Goal: Participate in discussion: Engage in conversation with other users on a specific topic

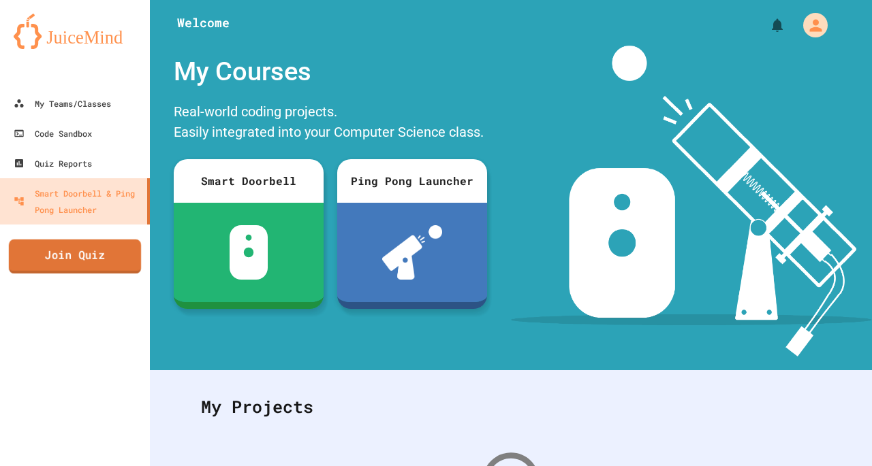
click at [76, 261] on link "Join Quiz" at bounding box center [75, 257] width 132 height 34
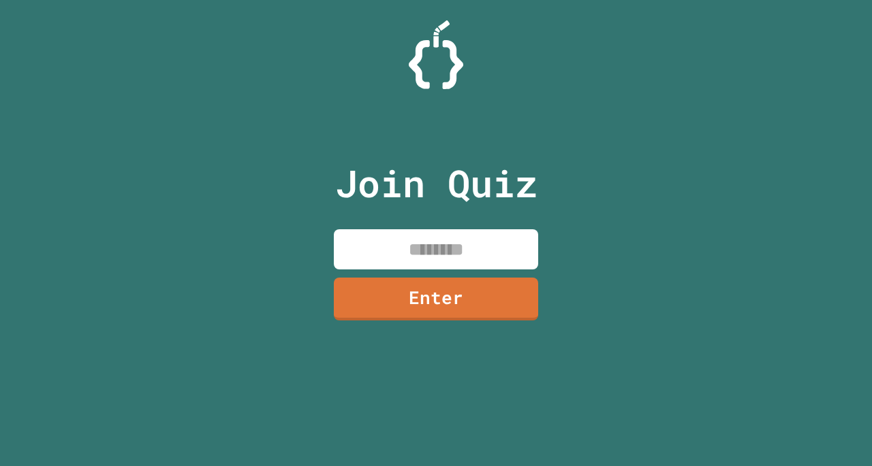
click at [373, 242] on input at bounding box center [436, 250] width 204 height 40
type input "********"
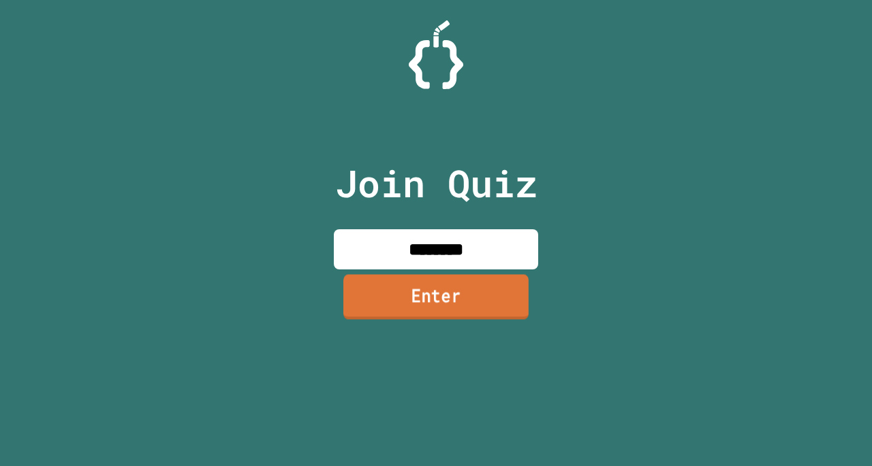
click at [418, 293] on link "Enter" at bounding box center [435, 296] width 185 height 45
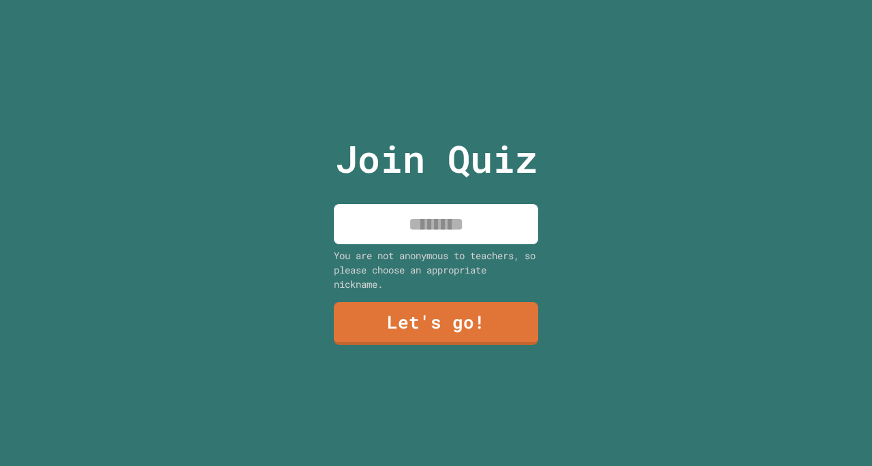
click at [453, 220] on input at bounding box center [436, 224] width 204 height 40
type input "********"
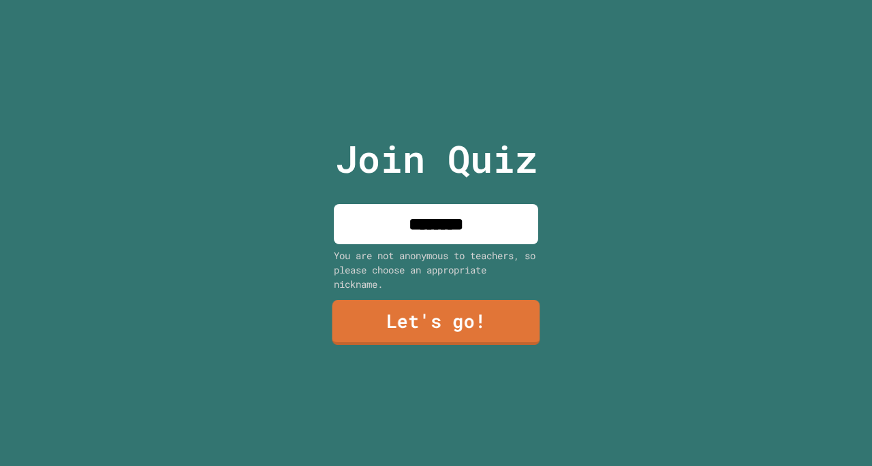
click at [447, 329] on link "Let's go!" at bounding box center [436, 322] width 208 height 45
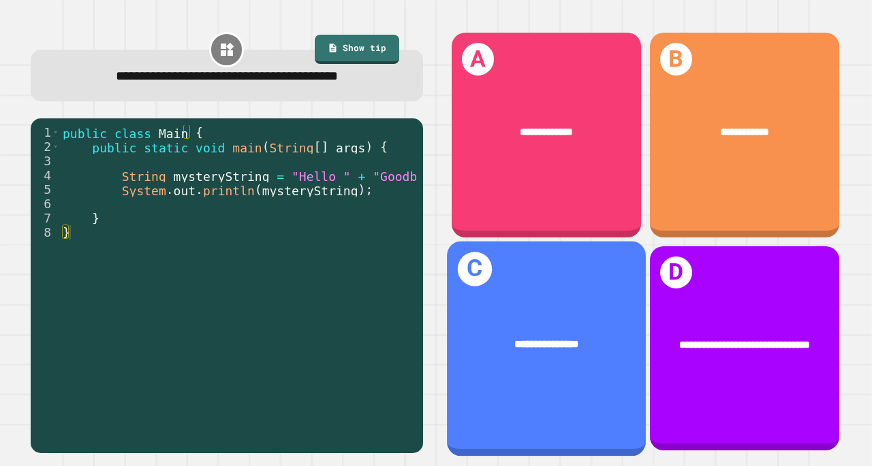
click at [525, 126] on span "**********" at bounding box center [546, 131] width 53 height 10
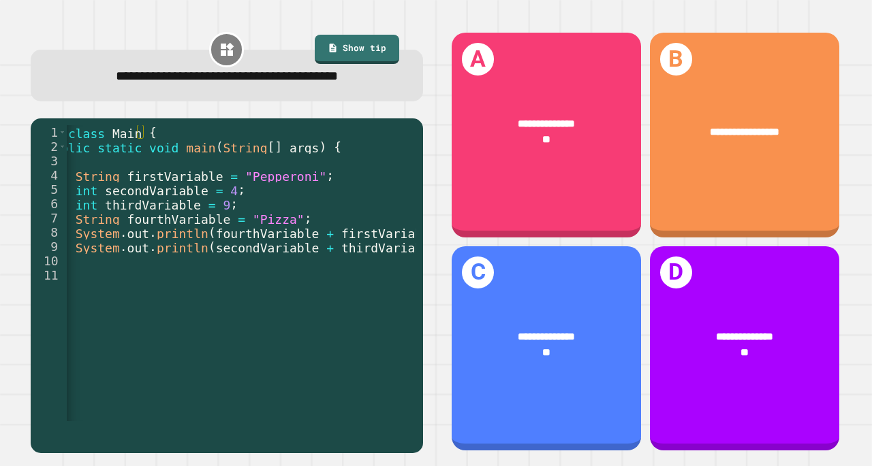
scroll to position [0, 53]
click at [540, 379] on div "**********" at bounding box center [546, 349] width 189 height 205
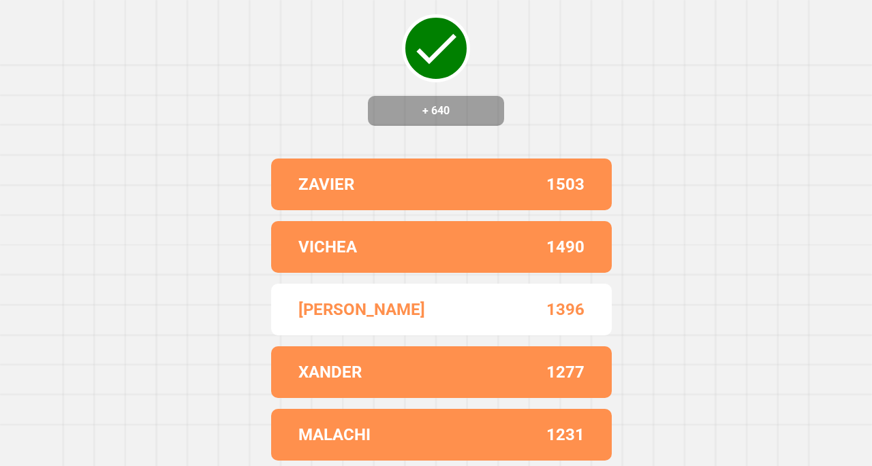
scroll to position [0, 0]
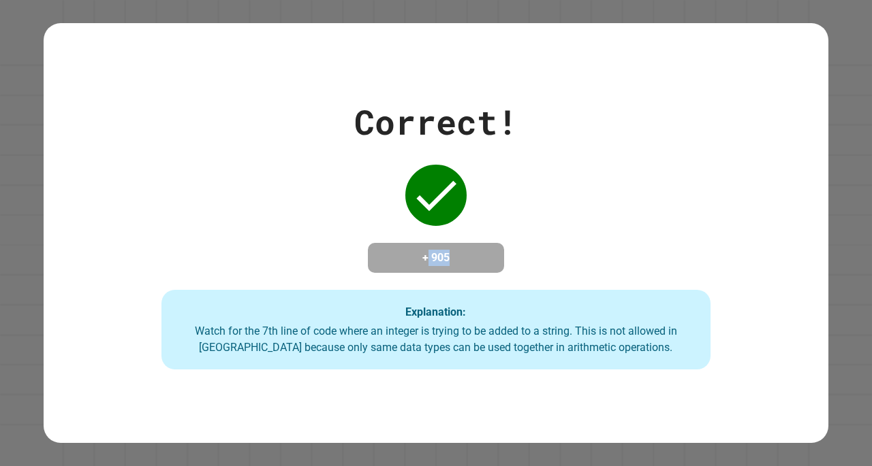
drag, startPoint x: 412, startPoint y: 253, endPoint x: 476, endPoint y: 258, distance: 64.2
click at [476, 258] on h4 "+ 905" at bounding box center [435, 258] width 109 height 16
click at [445, 255] on h4 "+ 905" at bounding box center [435, 258] width 109 height 16
click at [413, 257] on h4 "+ 905" at bounding box center [435, 258] width 109 height 16
drag, startPoint x: 400, startPoint y: 257, endPoint x: 476, endPoint y: 258, distance: 76.3
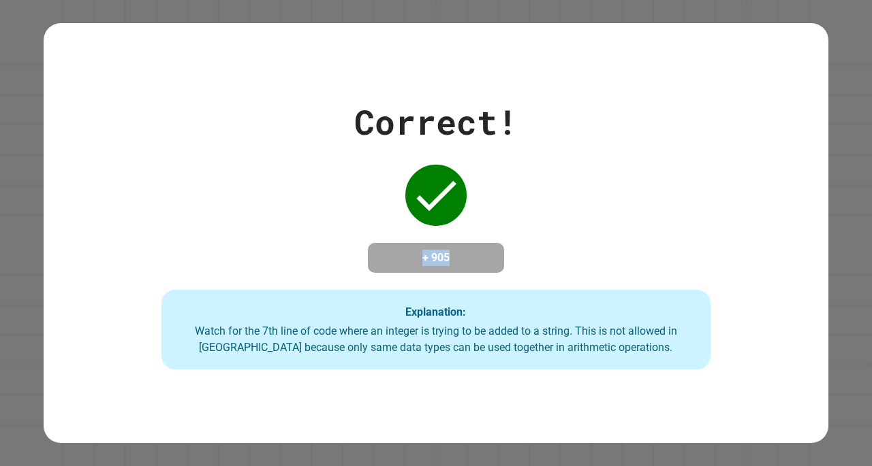
click at [476, 258] on h4 "+ 905" at bounding box center [435, 258] width 109 height 16
click at [456, 253] on h4 "+ 905" at bounding box center [435, 258] width 109 height 16
drag, startPoint x: 405, startPoint y: 253, endPoint x: 467, endPoint y: 261, distance: 62.4
click at [467, 261] on h4 "+ 905" at bounding box center [435, 258] width 109 height 16
click at [445, 256] on h4 "+ 905" at bounding box center [435, 258] width 109 height 16
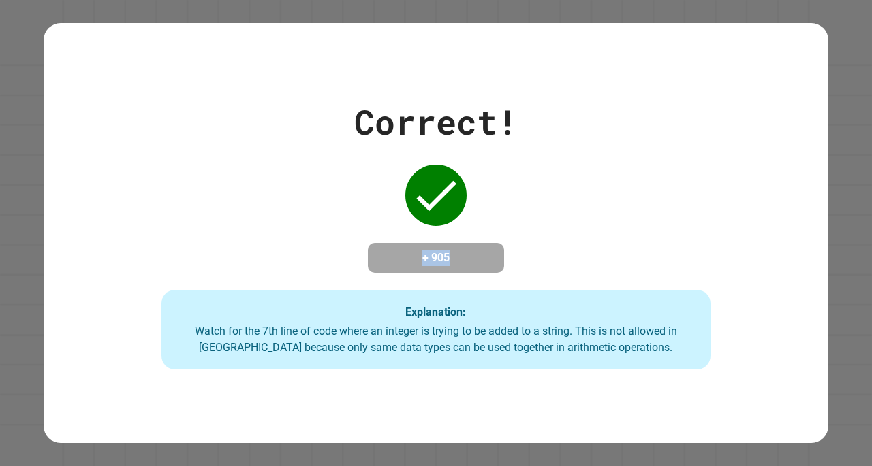
drag, startPoint x: 379, startPoint y: 260, endPoint x: 460, endPoint y: 249, distance: 81.9
click at [460, 250] on h4 "+ 905" at bounding box center [435, 258] width 109 height 16
click at [433, 252] on h4 "+ 905" at bounding box center [435, 258] width 109 height 16
drag, startPoint x: 402, startPoint y: 253, endPoint x: 485, endPoint y: 257, distance: 82.5
click at [485, 257] on div "+ 905" at bounding box center [436, 258] width 136 height 30
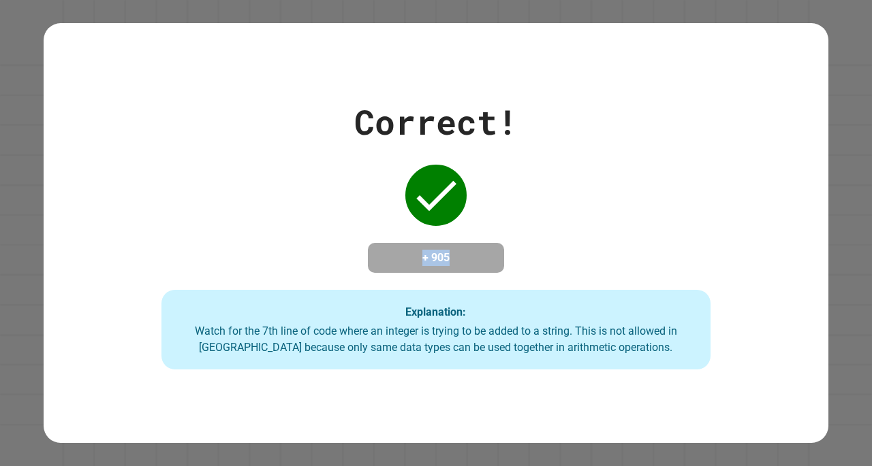
click at [437, 261] on h4 "+ 905" at bounding box center [435, 258] width 109 height 16
click at [408, 260] on h4 "+ 905" at bounding box center [435, 258] width 109 height 16
drag, startPoint x: 388, startPoint y: 255, endPoint x: 487, endPoint y: 257, distance: 98.8
click at [487, 257] on div "+ 905" at bounding box center [436, 258] width 136 height 30
click at [444, 255] on h4 "+ 905" at bounding box center [435, 258] width 109 height 16
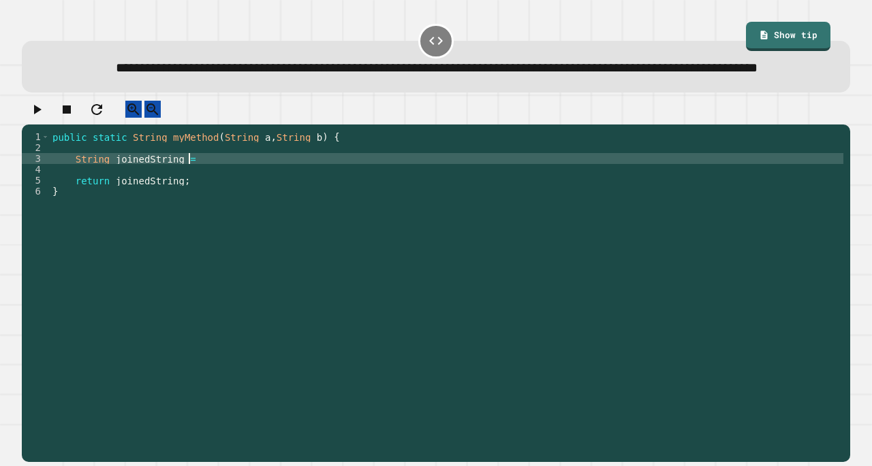
click at [227, 194] on div "public static String myMethod ( String a , String b ) { String joinedString = r…" at bounding box center [446, 272] width 793 height 283
click at [42, 114] on icon "button" at bounding box center [37, 110] width 7 height 10
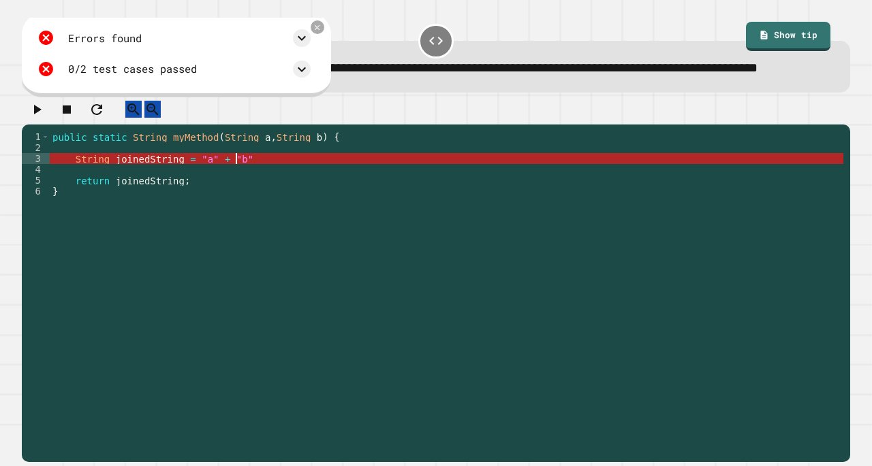
click at [236, 194] on div "public static String myMethod ( String a , String b ) { String joinedString = "…" at bounding box center [446, 272] width 793 height 283
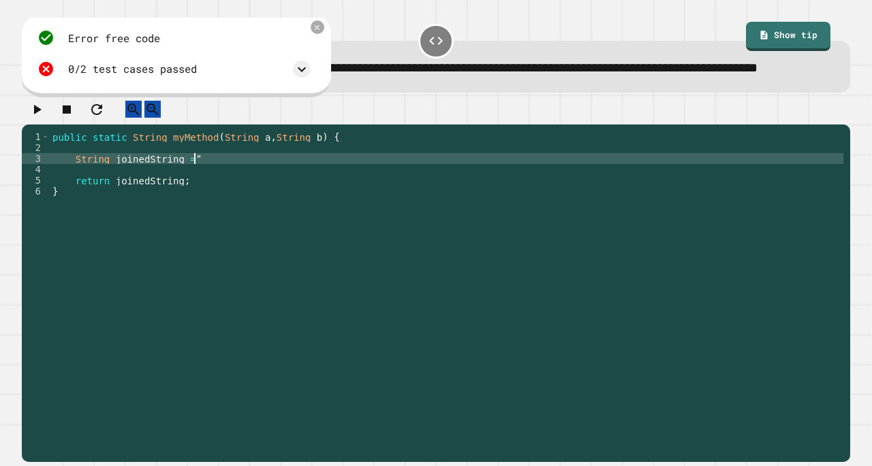
scroll to position [0, 9]
click at [326, 35] on div at bounding box center [317, 27] width 16 height 16
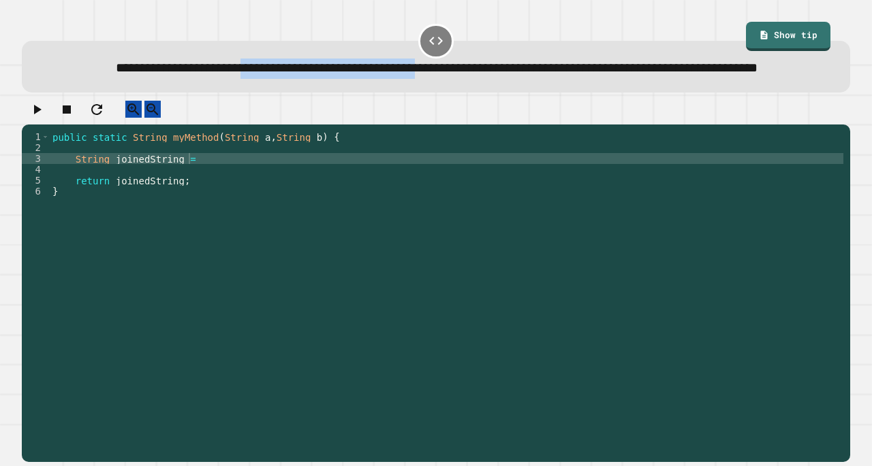
drag, startPoint x: 227, startPoint y: 66, endPoint x: 484, endPoint y: 69, distance: 256.8
click at [484, 69] on span "**********" at bounding box center [437, 67] width 642 height 13
click at [519, 70] on span "**********" at bounding box center [437, 67] width 642 height 13
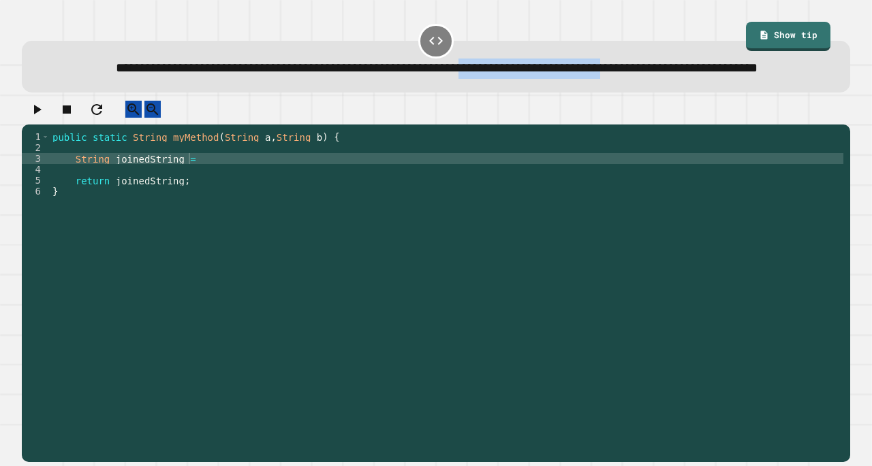
drag, startPoint x: 537, startPoint y: 71, endPoint x: 746, endPoint y: 80, distance: 209.9
click at [746, 79] on div "**********" at bounding box center [436, 69] width 793 height 20
click at [413, 79] on div "**********" at bounding box center [436, 69] width 793 height 20
click at [196, 191] on div "public static String myMethod ( String a , String b ) { String joinedString = r…" at bounding box center [446, 272] width 793 height 283
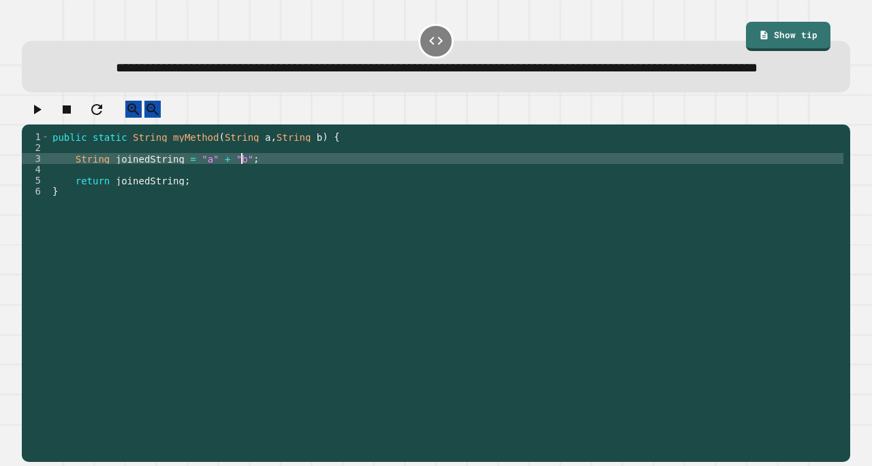
click at [41, 114] on icon "button" at bounding box center [37, 110] width 7 height 10
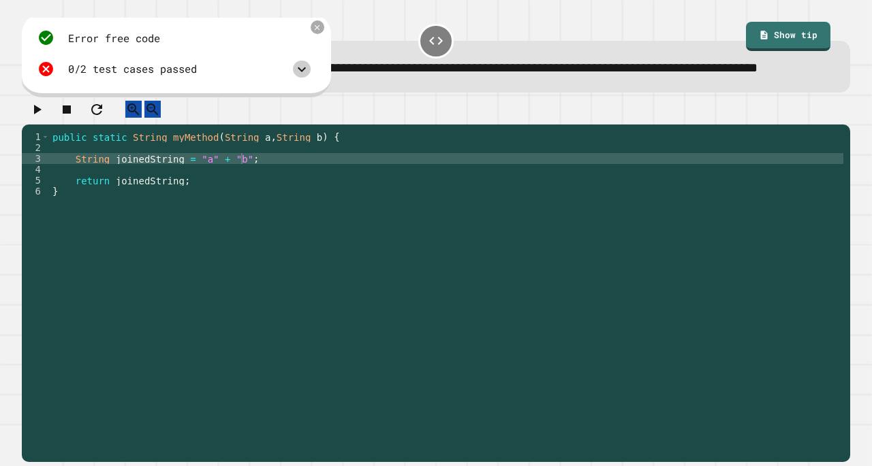
click at [310, 78] on icon at bounding box center [302, 69] width 16 height 16
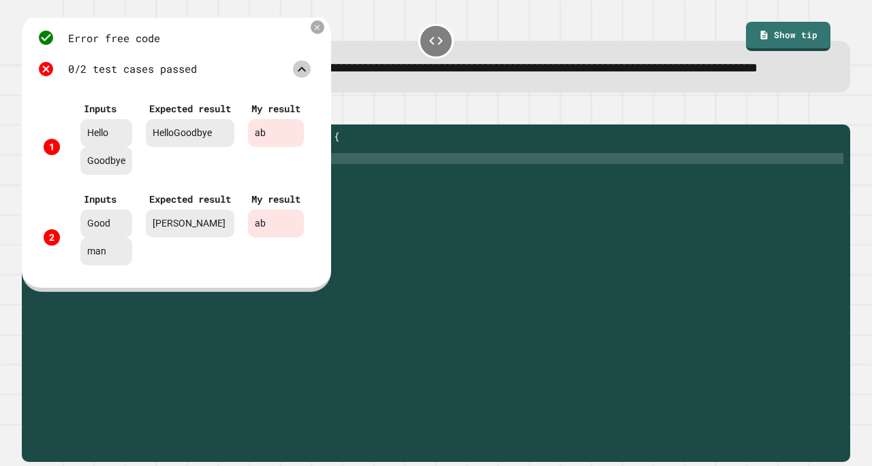
scroll to position [11, 0]
click at [322, 32] on icon at bounding box center [318, 27] width 10 height 10
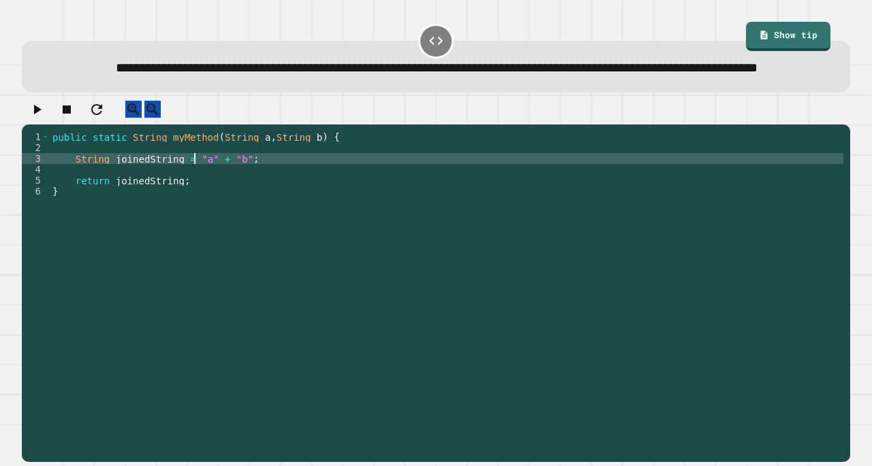
click at [196, 191] on div "public static String myMethod ( String a , String b ) { String joinedString = "…" at bounding box center [446, 272] width 793 height 283
click at [761, 31] on icon at bounding box center [764, 35] width 7 height 9
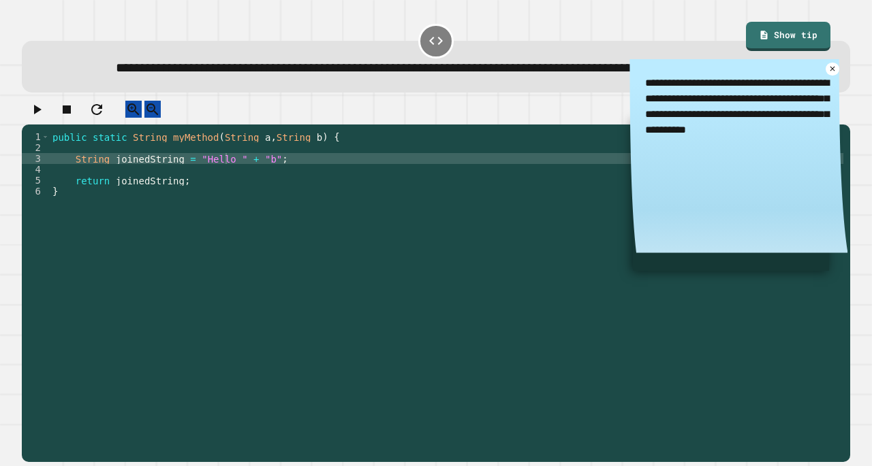
click at [257, 194] on div "public static String myMethod ( String a , String b ) { String joinedString = "…" at bounding box center [446, 272] width 793 height 283
click at [34, 118] on icon "button" at bounding box center [37, 109] width 16 height 16
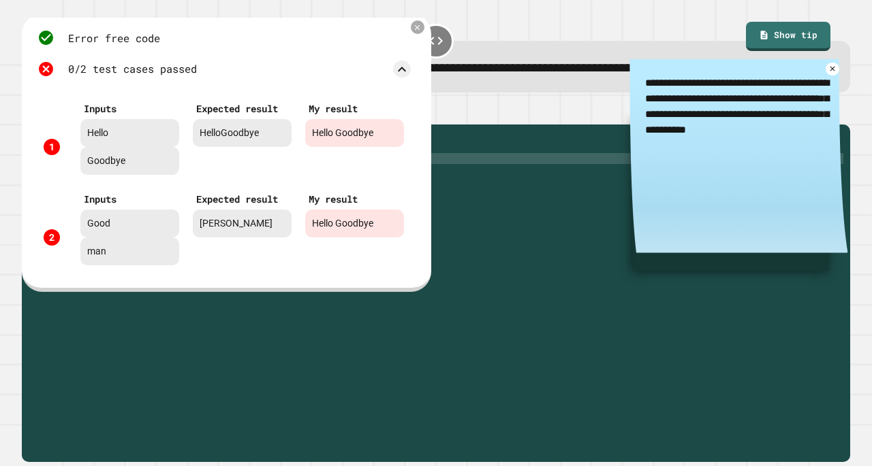
scroll to position [11, 0]
click at [420, 58] on div "Error free code Hello Goodbyeaaljcwvinrhwaclrnqw34rqwhx3xernqwr3ha3xrnhHello Go…" at bounding box center [226, 153] width 409 height 279
click at [419, 34] on div at bounding box center [418, 27] width 14 height 14
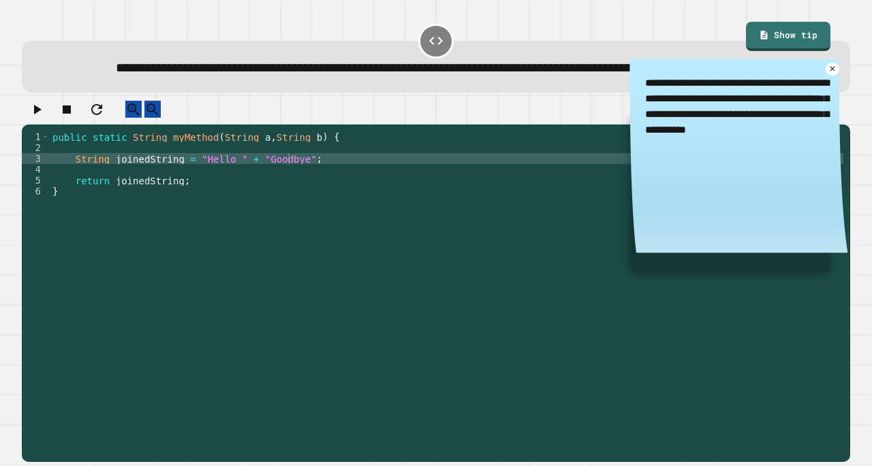
click at [226, 195] on div "public static String myMethod ( String a , String b ) { String joinedString = "…" at bounding box center [446, 272] width 793 height 283
type textarea "**********"
click at [37, 118] on icon "button" at bounding box center [37, 109] width 16 height 16
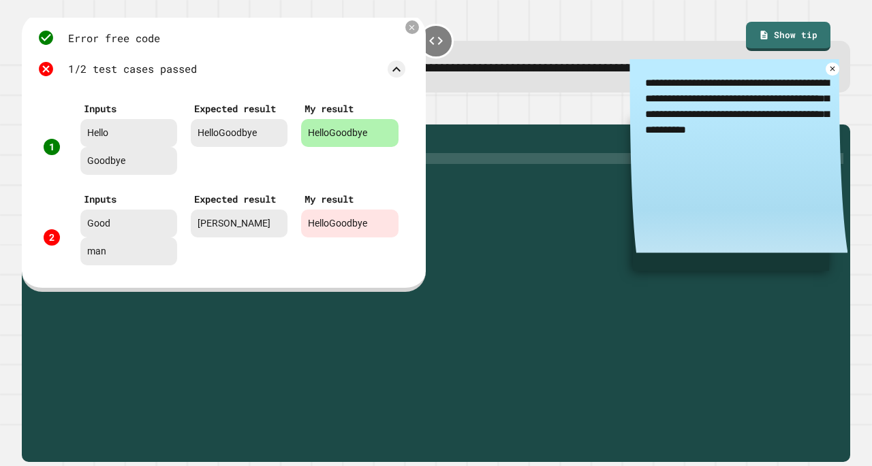
scroll to position [11, 0]
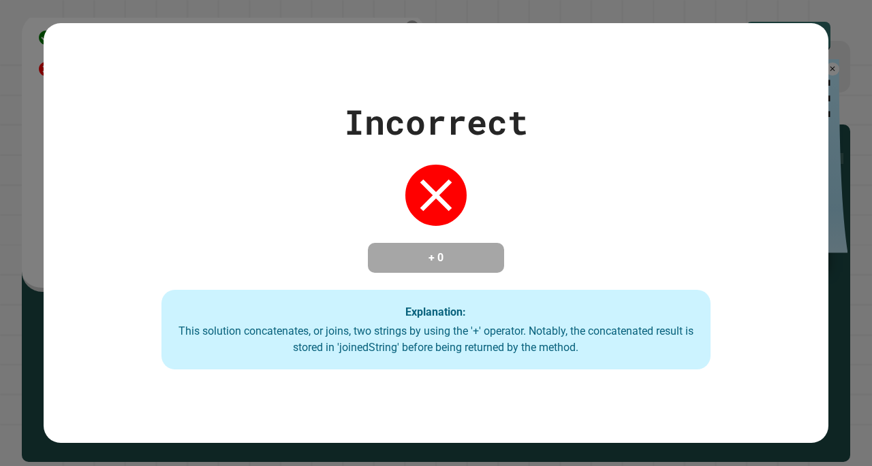
click at [433, 259] on h4 "+ 0" at bounding box center [435, 258] width 109 height 16
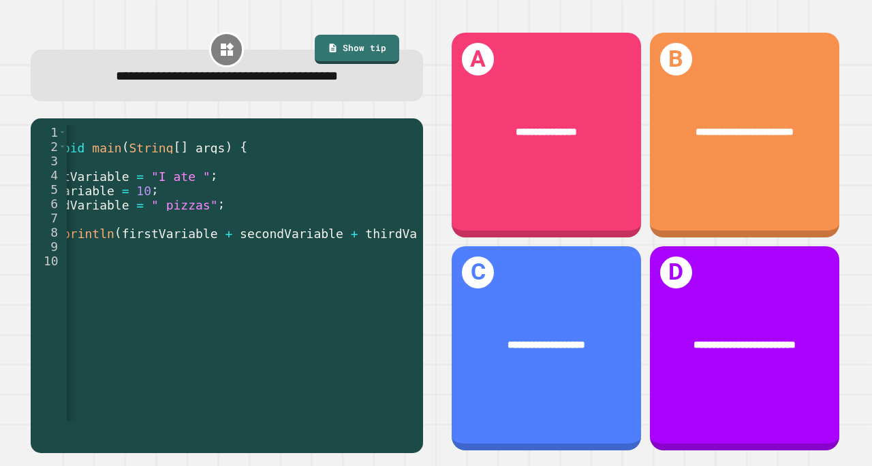
scroll to position [0, 146]
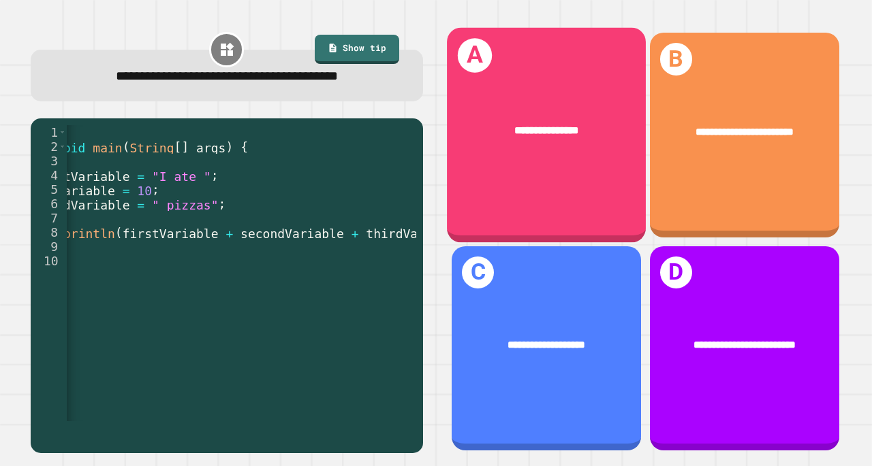
click at [548, 176] on div "**********" at bounding box center [546, 135] width 199 height 215
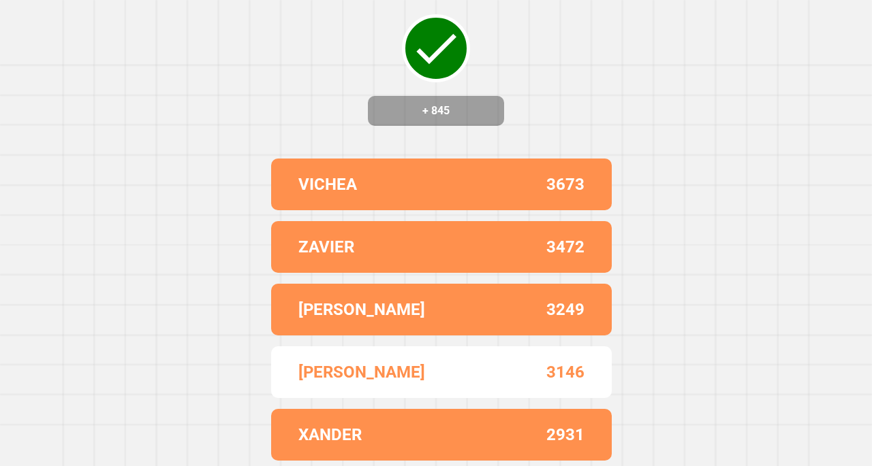
scroll to position [0, 0]
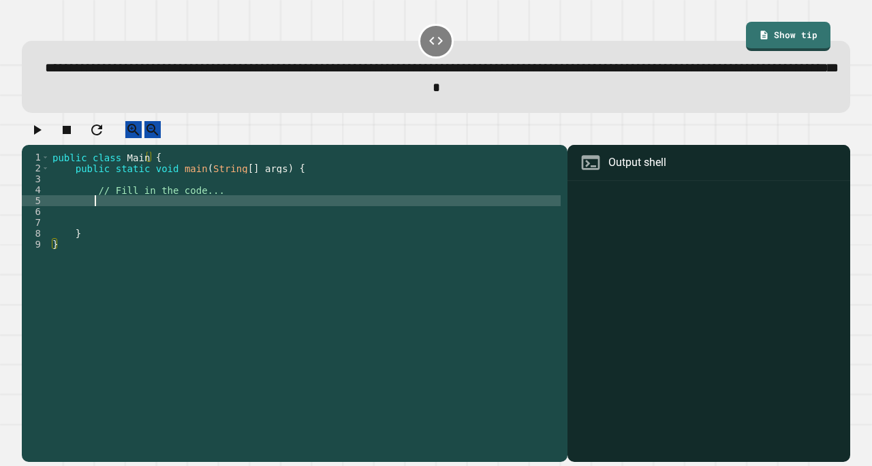
click at [270, 210] on div "public class Main { public static void main ( String [ ] args ) { // Fill in th…" at bounding box center [305, 293] width 511 height 283
click at [783, 42] on link "Show tip" at bounding box center [788, 34] width 78 height 31
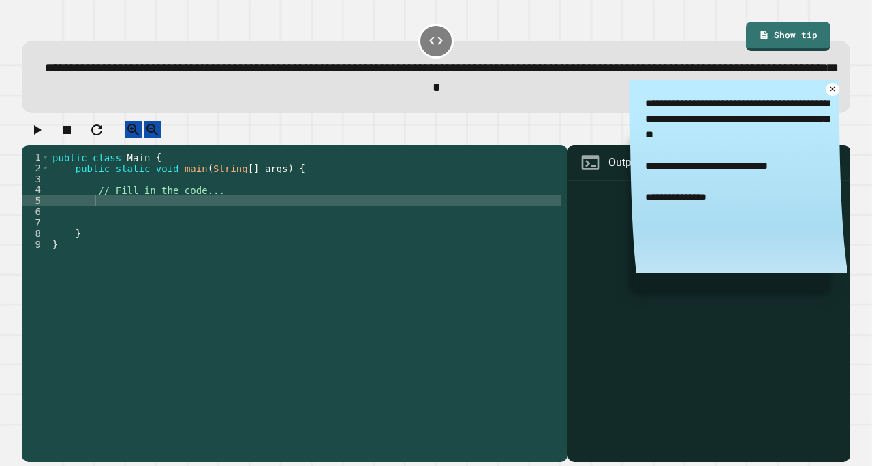
click at [266, 211] on div "public class Main { public static void main ( String [ ] args ) { // Fill in th…" at bounding box center [305, 293] width 511 height 283
type textarea "*"
click at [41, 127] on button "button" at bounding box center [37, 129] width 16 height 17
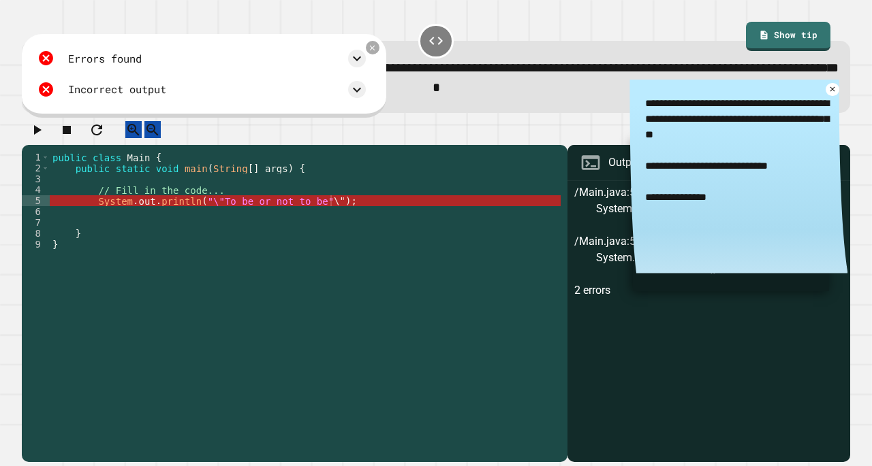
click at [825, 85] on link at bounding box center [831, 89] width 13 height 13
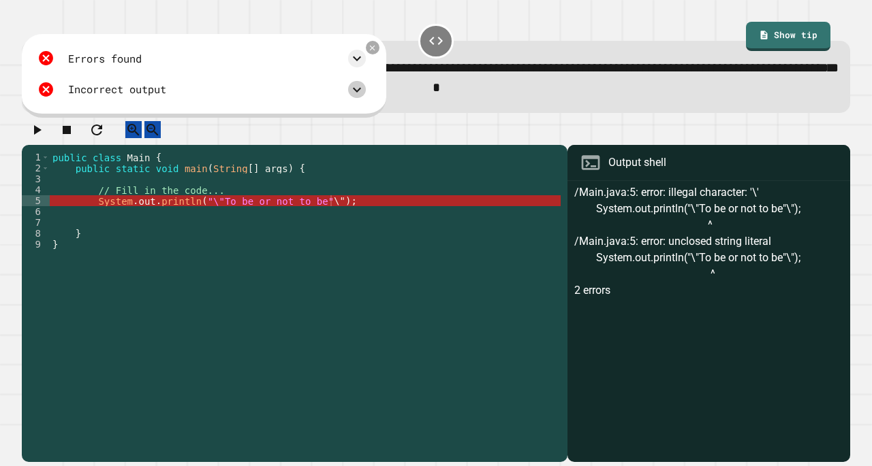
click at [365, 96] on icon at bounding box center [357, 90] width 16 height 16
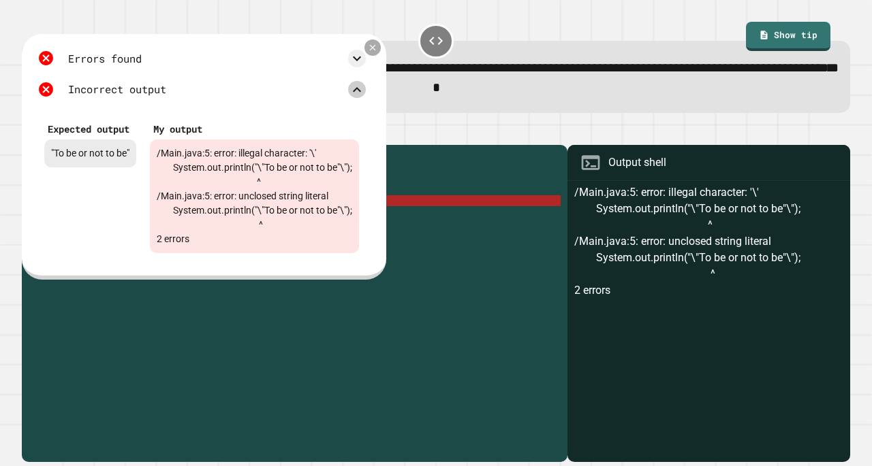
click at [377, 51] on icon at bounding box center [372, 48] width 10 height 10
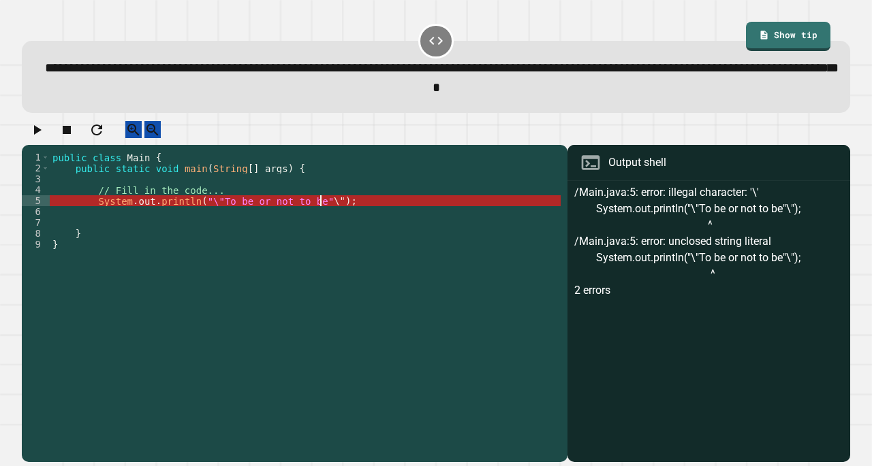
click at [318, 212] on div "public class Main { public static void main ( String [ ] args ) { // Fill in th…" at bounding box center [305, 293] width 511 height 283
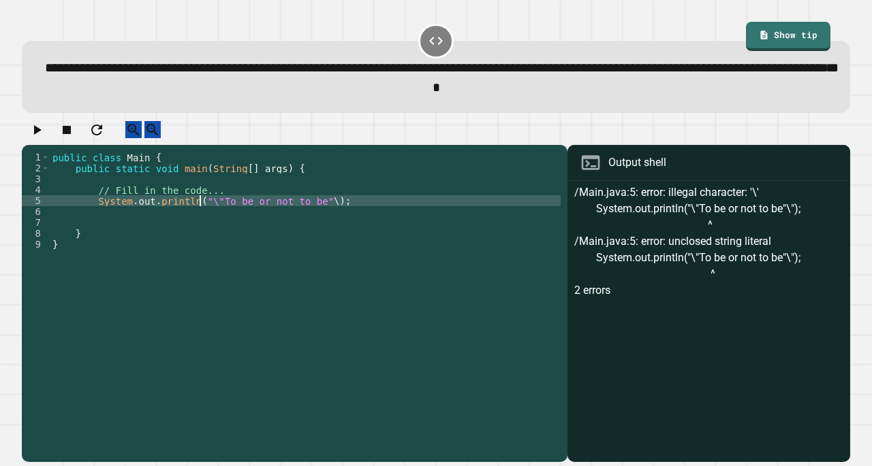
click at [197, 214] on div "public class Main { public static void main ( String [ ] args ) { // Fill in th…" at bounding box center [305, 293] width 511 height 283
click at [770, 24] on link "Show tip" at bounding box center [787, 34] width 83 height 31
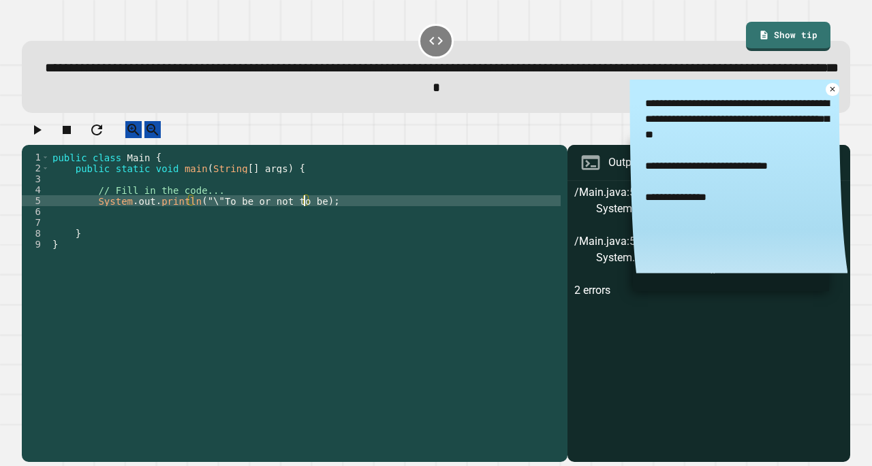
click at [302, 213] on div "public class Main { public static void main ( String [ ] args ) { // Fill in th…" at bounding box center [305, 293] width 511 height 283
type textarea "**********"
click at [45, 138] on icon "button" at bounding box center [37, 130] width 16 height 16
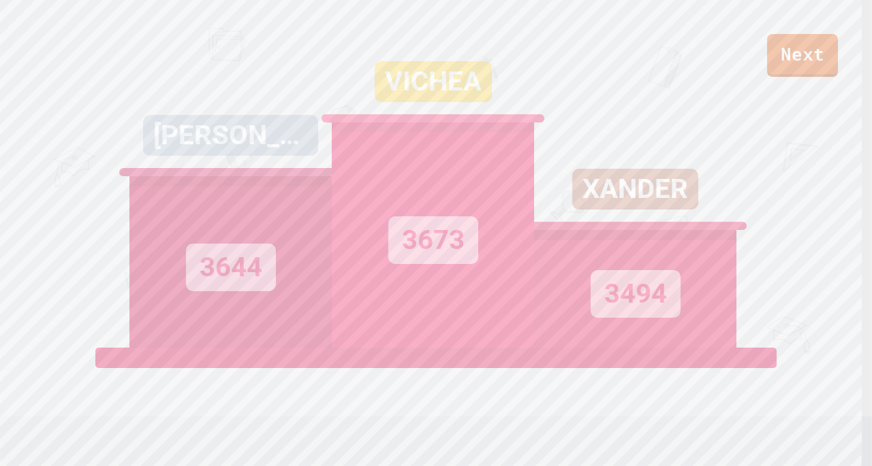
click at [810, 60] on link "Next" at bounding box center [802, 55] width 71 height 43
